Goal: Information Seeking & Learning: Find specific fact

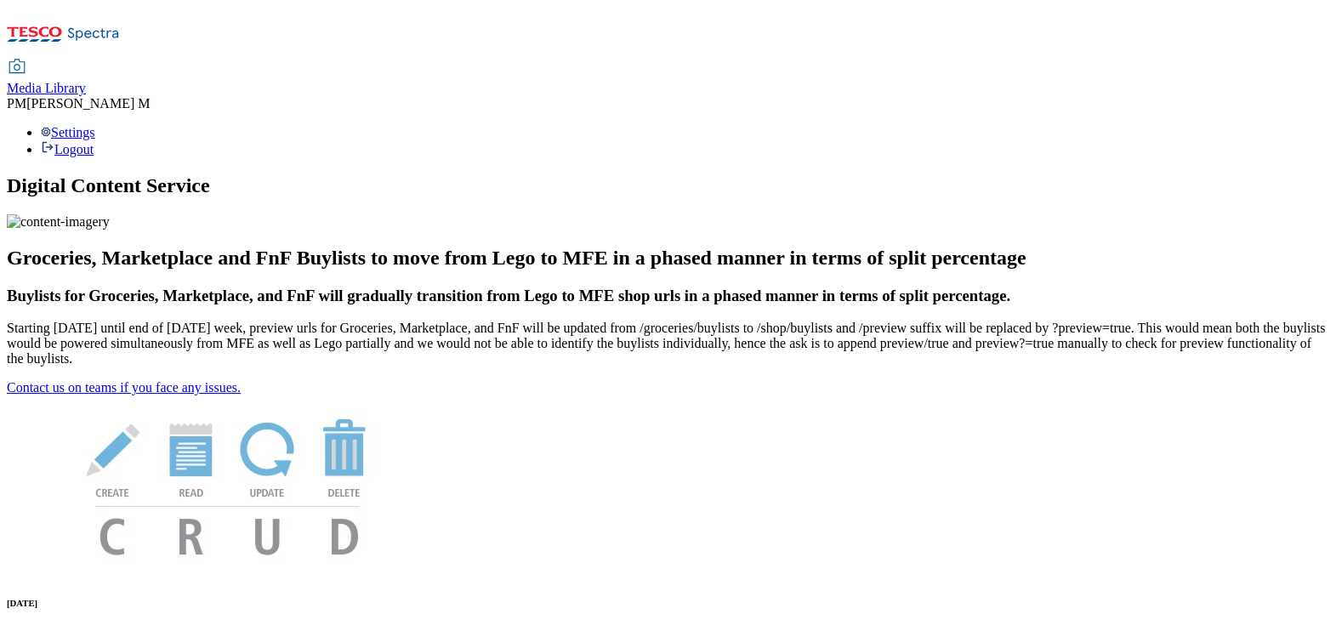
click at [86, 81] on span "Media Library" at bounding box center [46, 88] width 79 height 14
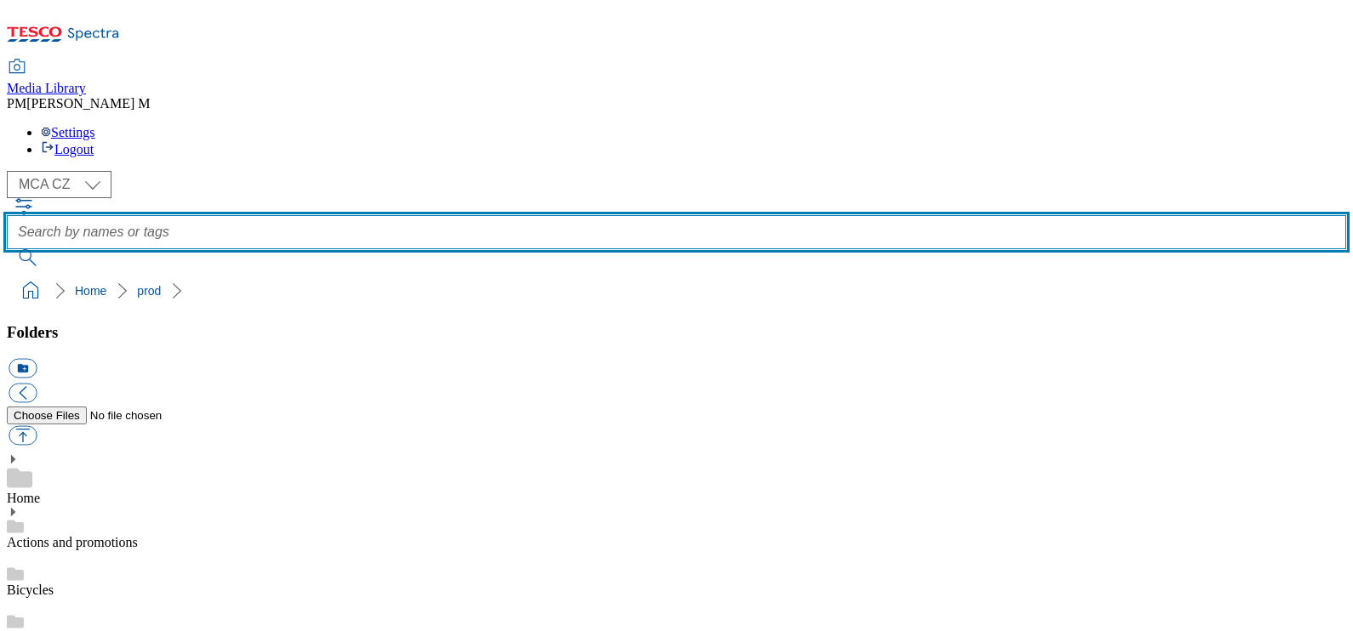
click at [570, 215] on input "text" at bounding box center [676, 232] width 1339 height 34
paste input "Q24"
type input "Q24"
click at [7, 249] on button "submit" at bounding box center [29, 257] width 44 height 17
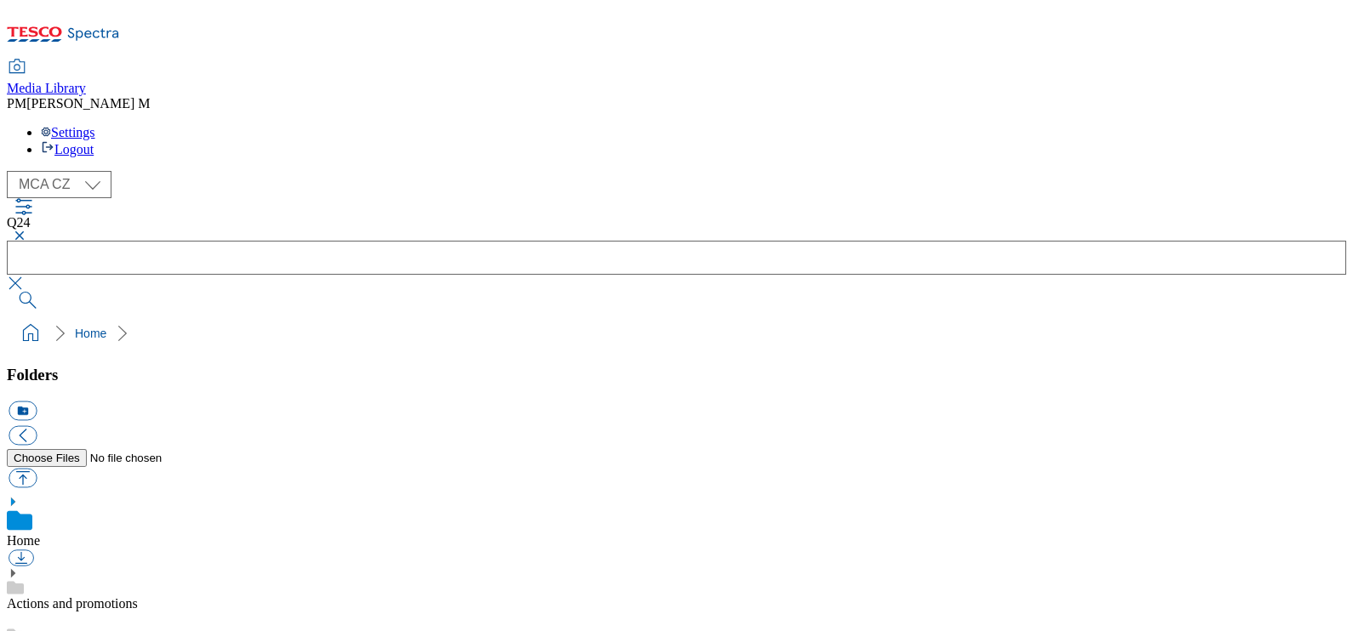
click at [27, 231] on button "button" at bounding box center [17, 236] width 20 height 10
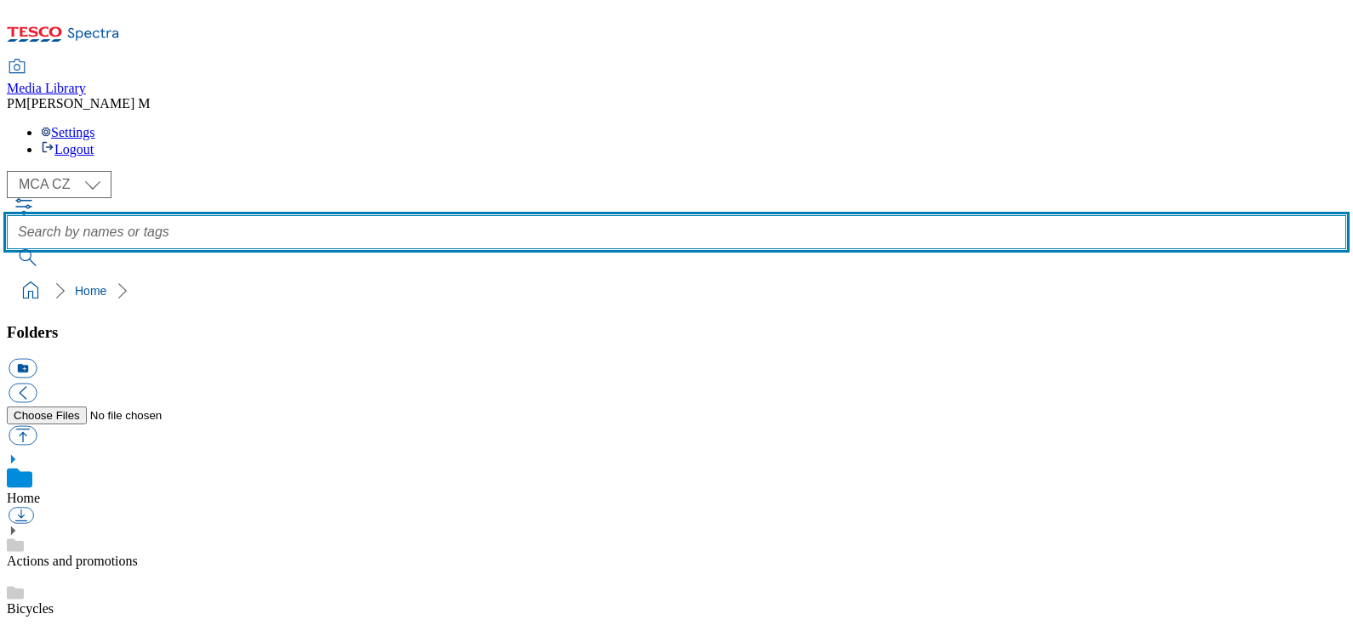
click at [519, 215] on input "text" at bounding box center [676, 232] width 1339 height 34
paste input "T54"
type input "T54"
click at [7, 249] on button "submit" at bounding box center [29, 257] width 44 height 17
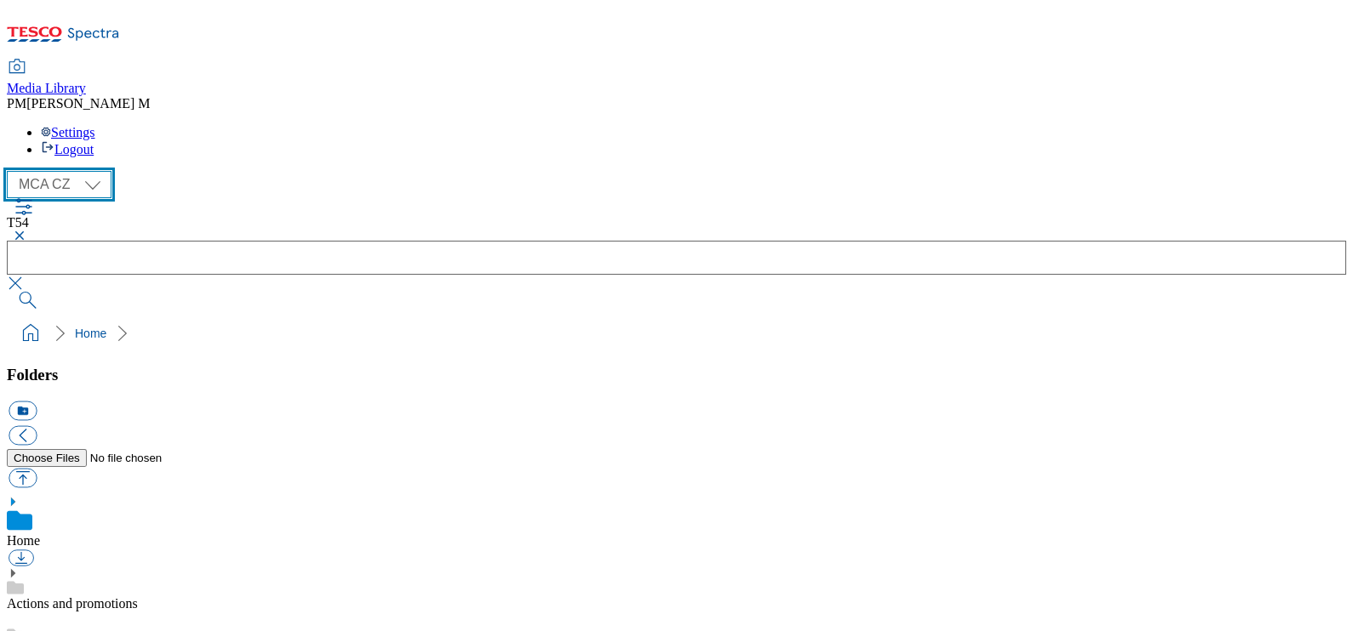
click at [80, 171] on select "MCA CZ MCA HU MCA SK" at bounding box center [59, 184] width 105 height 27
select select "flare-mca-sk"
click at [11, 171] on select "MCA CZ MCA HU MCA SK" at bounding box center [59, 184] width 105 height 27
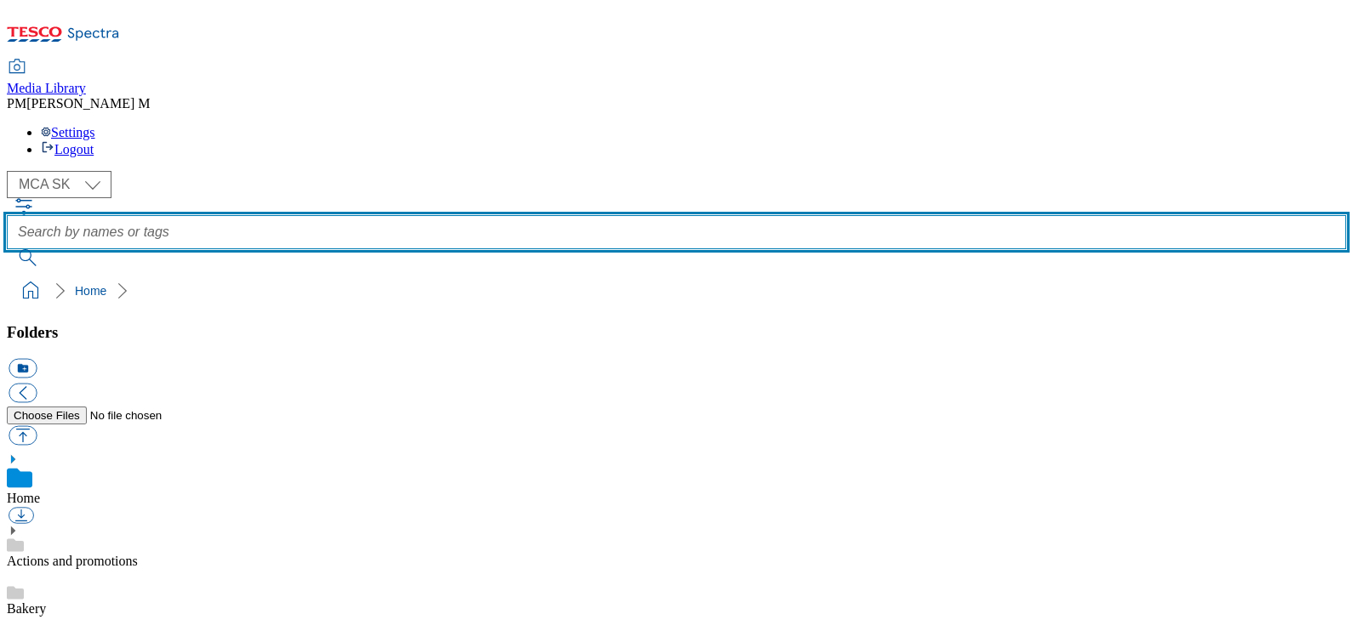
click at [630, 215] on input "text" at bounding box center [676, 232] width 1339 height 34
paste input "T54"
type input "T54"
click at [7, 249] on button "submit" at bounding box center [29, 257] width 44 height 17
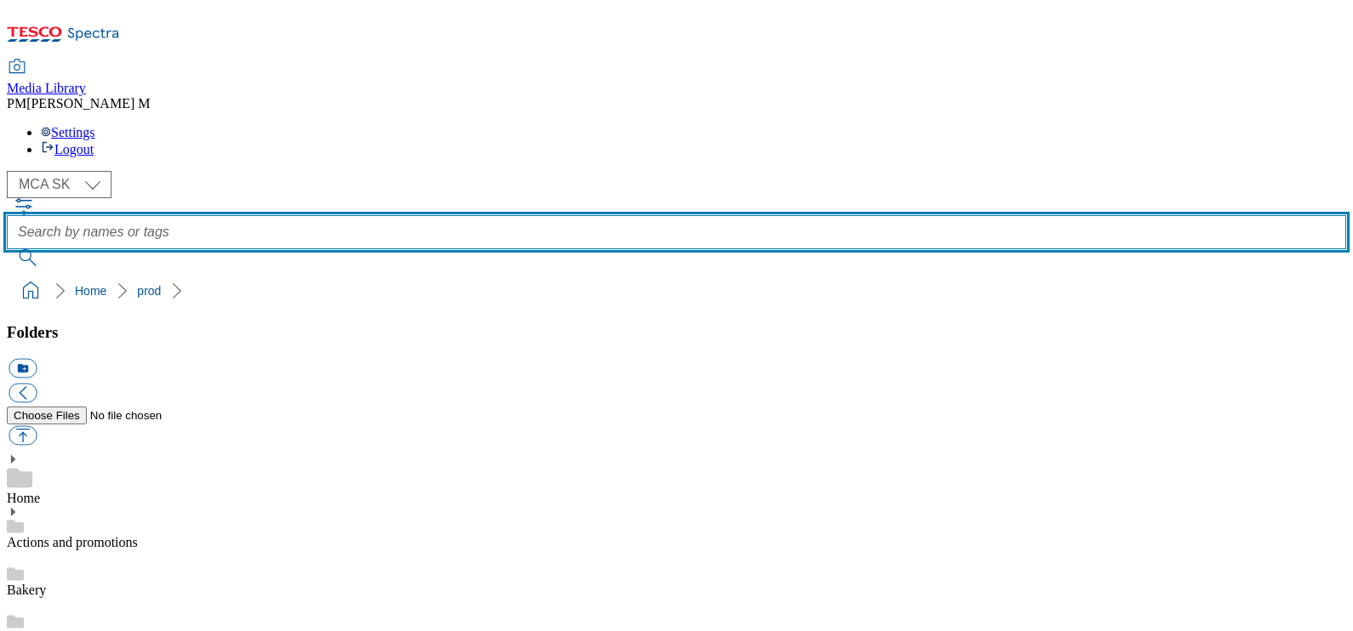
click at [555, 215] on input "text" at bounding box center [676, 232] width 1339 height 34
paste input "T54"
type input "T54"
click at [7, 249] on button "submit" at bounding box center [29, 257] width 44 height 17
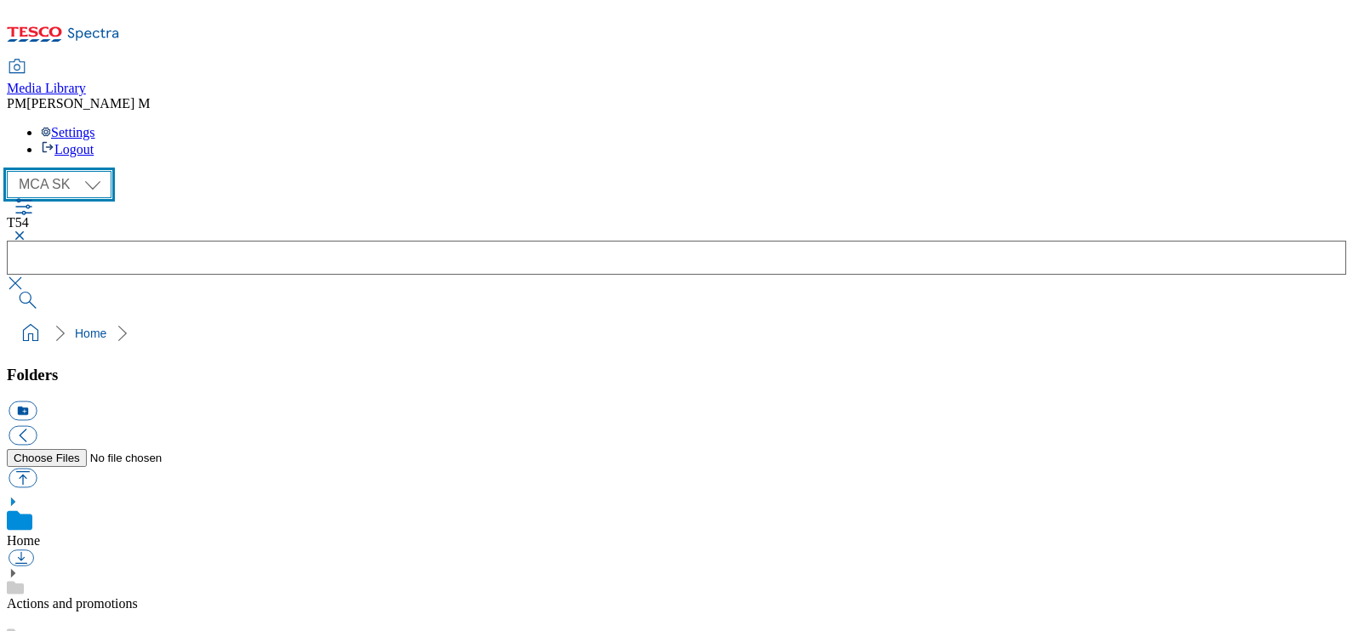
click at [94, 171] on select "MCA CZ MCA HU MCA SK" at bounding box center [59, 184] width 105 height 27
select select "flare-mca-hu"
click at [11, 171] on select "MCA CZ MCA HU MCA SK" at bounding box center [59, 184] width 105 height 27
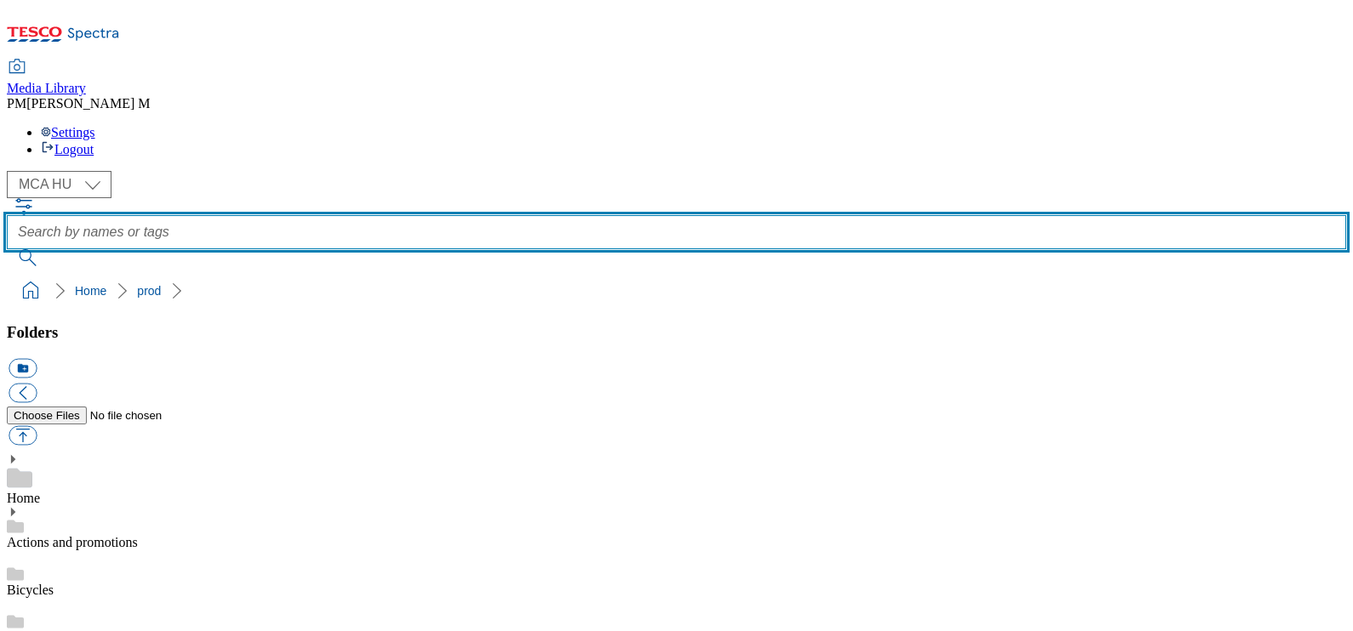
click at [637, 215] on input "text" at bounding box center [676, 232] width 1339 height 34
paste input "T54"
type input "T54"
click at [7, 249] on button "submit" at bounding box center [29, 257] width 44 height 17
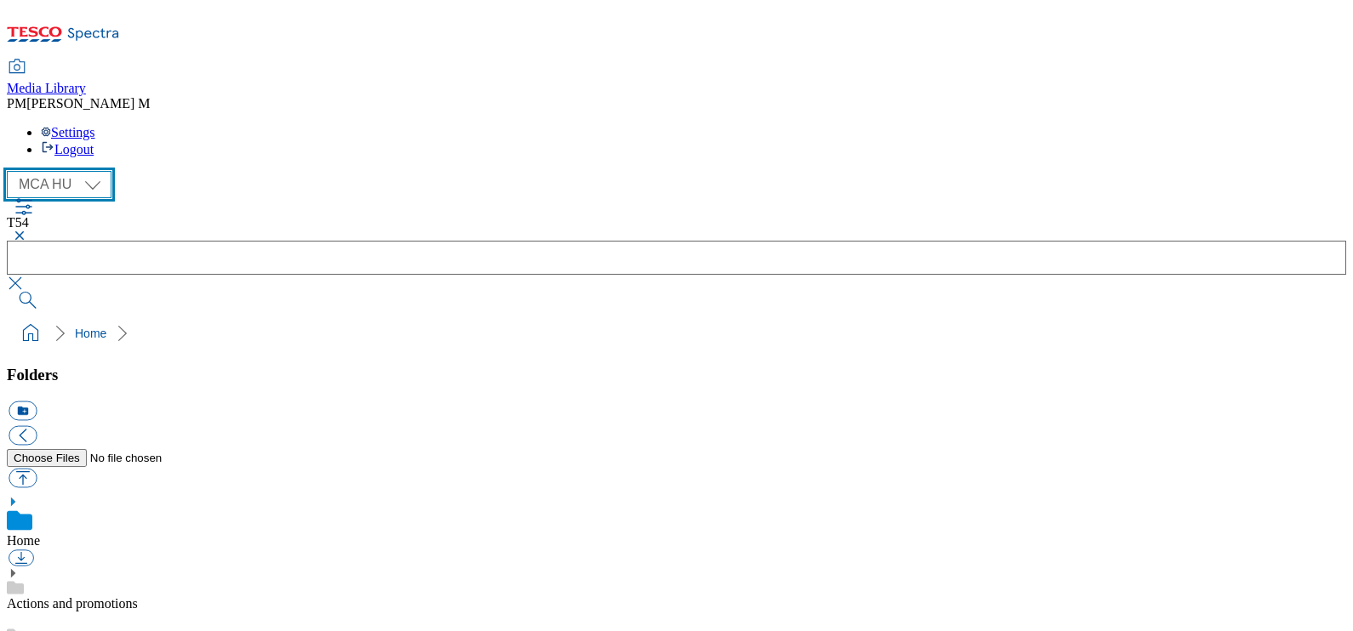
click at [91, 171] on select "MCA CZ MCA HU MCA SK" at bounding box center [59, 184] width 105 height 27
select select "flare-mca-cz"
click at [11, 171] on select "MCA CZ MCA HU MCA SK" at bounding box center [59, 184] width 105 height 27
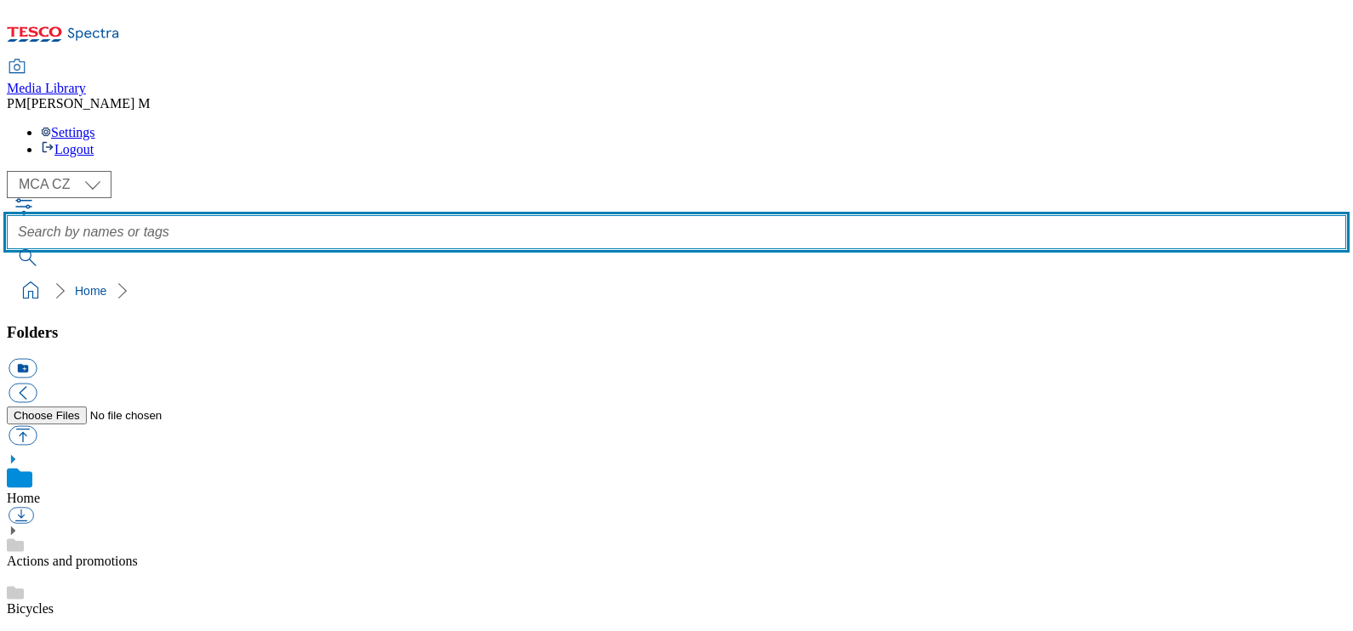
click at [534, 215] on input "text" at bounding box center [676, 232] width 1339 height 34
paste input "T54"
type input "T54"
click at [7, 249] on button "submit" at bounding box center [29, 257] width 44 height 17
